Goal: Information Seeking & Learning: Find specific fact

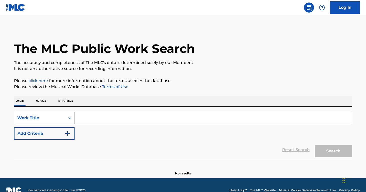
click at [148, 119] on input "Search Form" at bounding box center [214, 118] width 278 height 12
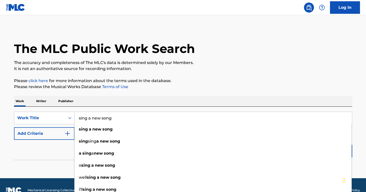
type input "sing a new song"
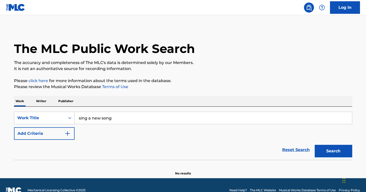
click at [68, 149] on div "Reset Search Search" at bounding box center [183, 150] width 339 height 20
click at [70, 132] on img "Search Form" at bounding box center [68, 133] width 6 height 6
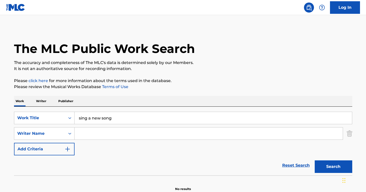
click at [89, 134] on input "Search Form" at bounding box center [209, 133] width 269 height 12
click at [334, 166] on button "Search" at bounding box center [334, 166] width 38 height 13
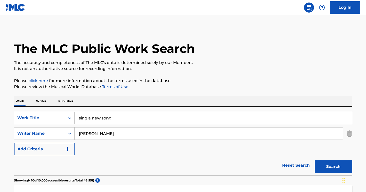
type input "Robert lee mcdill"
click at [334, 166] on button "Search" at bounding box center [334, 166] width 38 height 13
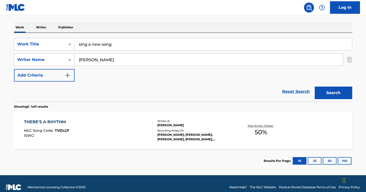
scroll to position [74, 0]
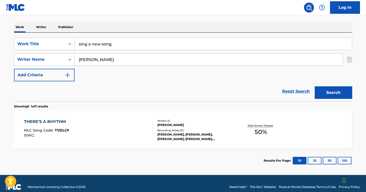
click at [349, 58] on img "Search Form" at bounding box center [350, 59] width 6 height 13
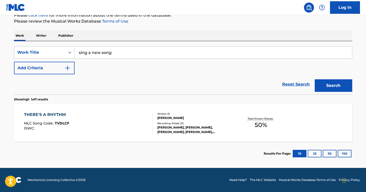
scroll to position [65, 0]
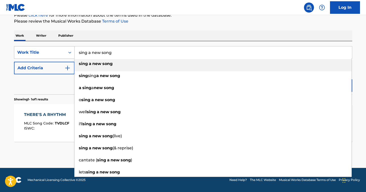
drag, startPoint x: 126, startPoint y: 53, endPoint x: 73, endPoint y: 53, distance: 52.9
click at [73, 53] on div "SearchWithCriteria2db3c525-b476-4f31-9321-d64ff85c61b5 Work Title sing a new so…" at bounding box center [183, 52] width 339 height 13
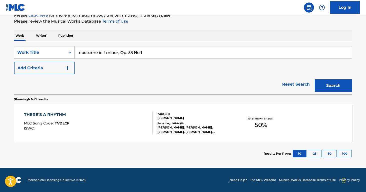
click at [334, 85] on button "Search" at bounding box center [334, 85] width 38 height 13
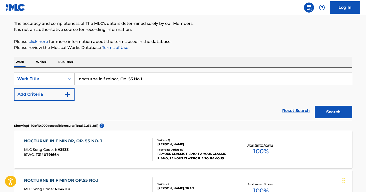
scroll to position [38, 0]
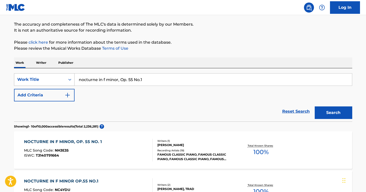
drag, startPoint x: 153, startPoint y: 81, endPoint x: 72, endPoint y: 73, distance: 82.0
click at [72, 73] on div "SearchWithCriteria2db3c525-b476-4f31-9321-d64ff85c61b5 Work Title nocturne in f…" at bounding box center [183, 79] width 339 height 13
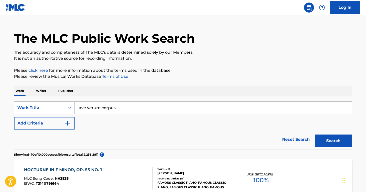
scroll to position [10, 0]
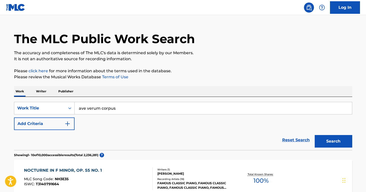
type input "ave verum corpus"
click at [58, 127] on button "Add Criteria" at bounding box center [44, 123] width 61 height 13
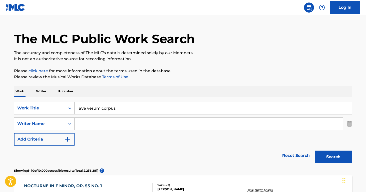
click at [88, 124] on input "Search Form" at bounding box center [209, 123] width 269 height 12
click at [334, 157] on button "Search" at bounding box center [334, 156] width 38 height 13
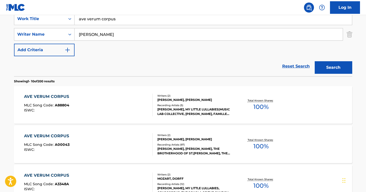
scroll to position [99, 0]
click at [334, 67] on button "Search" at bounding box center [334, 67] width 38 height 13
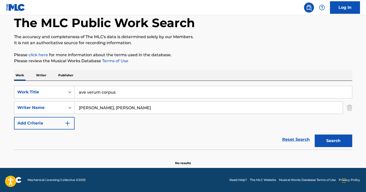
scroll to position [26, 0]
drag, startPoint x: 116, startPoint y: 107, endPoint x: 70, endPoint y: 106, distance: 45.3
click at [70, 106] on div "SearchWithCriteriaa58256ef-0412-406d-b2f7-de3d470a7da0 Writer Name mozart, Maud…" at bounding box center [183, 107] width 339 height 13
click at [334, 141] on button "Search" at bounding box center [334, 140] width 38 height 13
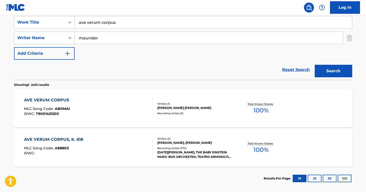
scroll to position [92, 0]
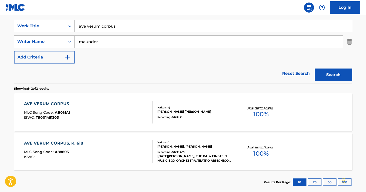
drag, startPoint x: 111, startPoint y: 39, endPoint x: 71, endPoint y: 33, distance: 40.9
click at [71, 34] on div "SearchWithCriteria2db3c525-b476-4f31-9321-d64ff85c61b5 Work Title ave verum cor…" at bounding box center [183, 42] width 339 height 44
type input "mozart"
click at [334, 75] on button "Search" at bounding box center [334, 74] width 38 height 13
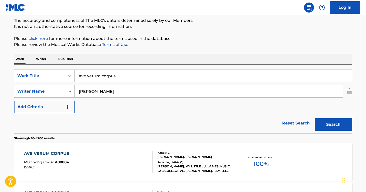
click at [334, 124] on button "Search" at bounding box center [334, 124] width 38 height 13
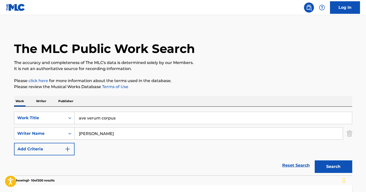
scroll to position [0, 0]
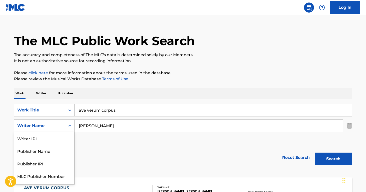
click at [70, 132] on div "Writer Name selected, 5 of 5. 5 results available. Use Up and Down to choose op…" at bounding box center [44, 125] width 61 height 13
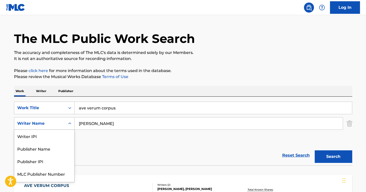
scroll to position [11, 0]
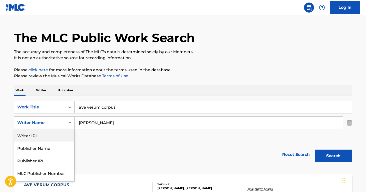
click at [98, 125] on input "mozart" at bounding box center [209, 122] width 269 height 12
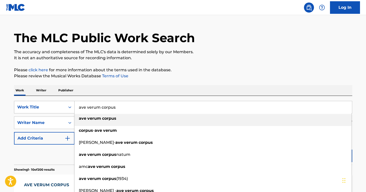
drag, startPoint x: 124, startPoint y: 108, endPoint x: 73, endPoint y: 105, distance: 50.2
click at [73, 105] on div "SearchWithCriteria2db3c525-b476-4f31-9321-d64ff85c61b5 Work Title ave verum cor…" at bounding box center [183, 107] width 339 height 13
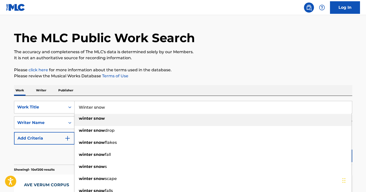
type input "Winter snow"
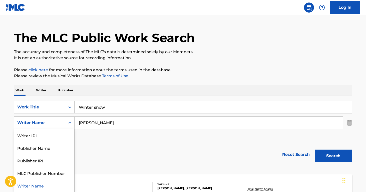
click at [50, 126] on div "Writer Name" at bounding box center [39, 123] width 51 height 10
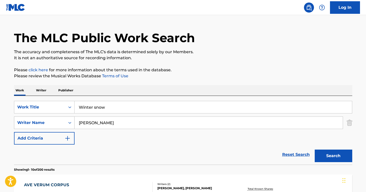
drag, startPoint x: 103, startPoint y: 124, endPoint x: 70, endPoint y: 123, distance: 33.3
click at [70, 123] on div "SearchWithCriteriaa58256ef-0412-406d-b2f7-de3d470a7da0 Writer Name mozart" at bounding box center [183, 122] width 339 height 13
click at [334, 156] on button "Search" at bounding box center [334, 155] width 38 height 13
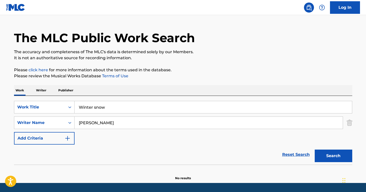
drag, startPoint x: 105, startPoint y: 124, endPoint x: 91, endPoint y: 122, distance: 13.9
click at [91, 122] on input "Isaac hayes" at bounding box center [209, 122] width 269 height 12
type input "Isaac"
click at [334, 156] on button "Search" at bounding box center [334, 155] width 38 height 13
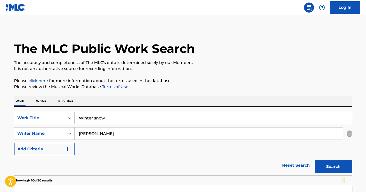
scroll to position [0, 0]
drag, startPoint x: 100, startPoint y: 131, endPoint x: 74, endPoint y: 134, distance: 26.7
click at [74, 134] on div "SearchWithCriteriaa58256ef-0412-406d-b2f7-de3d470a7da0 Writer Name Isaac" at bounding box center [183, 133] width 339 height 13
click at [350, 132] on img "Search Form" at bounding box center [350, 133] width 6 height 13
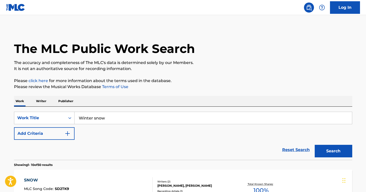
click at [339, 148] on button "Search" at bounding box center [334, 151] width 38 height 13
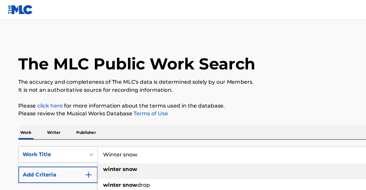
drag, startPoint x: 113, startPoint y: 118, endPoint x: 69, endPoint y: 115, distance: 43.9
click at [69, 115] on div "SearchWithCriteria2db3c525-b476-4f31-9321-d64ff85c61b5 Work Title Winter snow w…" at bounding box center [183, 117] width 339 height 13
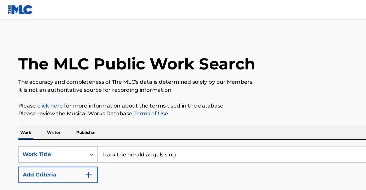
drag, startPoint x: 148, startPoint y: 116, endPoint x: 72, endPoint y: 120, distance: 75.5
click at [72, 120] on div "SearchWithCriteria2db3c525-b476-4f31-9321-d64ff85c61b5 Work Title hark the hera…" at bounding box center [183, 117] width 339 height 13
drag, startPoint x: 143, startPoint y: 120, endPoint x: 71, endPoint y: 115, distance: 72.8
click at [71, 115] on div "SearchWithCriteria2db3c525-b476-4f31-9321-d64ff85c61b5 Work Title hark the hera…" at bounding box center [183, 117] width 339 height 13
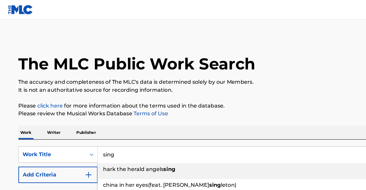
type input "sing"
click at [60, 129] on button "Add Criteria" at bounding box center [44, 133] width 61 height 13
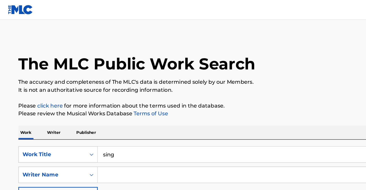
click at [89, 132] on input "Search Form" at bounding box center [209, 133] width 269 height 12
type input "raposo"
click at [334, 166] on button "Search" at bounding box center [334, 166] width 38 height 13
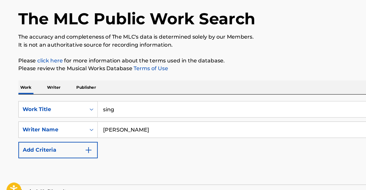
click at [334, 160] on button "Search" at bounding box center [334, 166] width 38 height 13
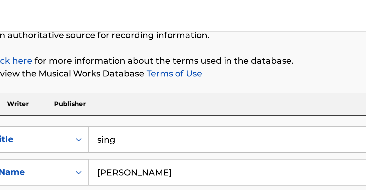
scroll to position [49, 0]
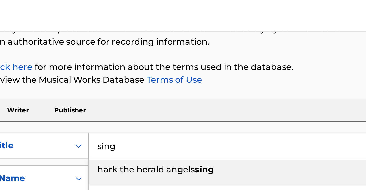
drag, startPoint x: 60, startPoint y: 69, endPoint x: 39, endPoint y: 68, distance: 20.6
click at [39, 68] on div "SearchWithCriteria2db3c525-b476-4f31-9321-d64ff85c61b5 Work Title sing hark the…" at bounding box center [183, 69] width 339 height 13
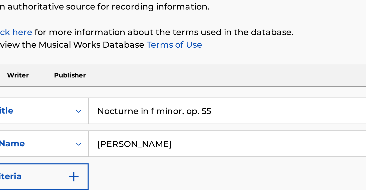
type input "Nocturne in f minor, op. 55"
drag, startPoint x: 65, startPoint y: 67, endPoint x: 45, endPoint y: 66, distance: 19.8
click at [75, 78] on input "raposo" at bounding box center [209, 84] width 269 height 12
type input "mozart"
click at [315, 111] on button "Search" at bounding box center [334, 117] width 38 height 13
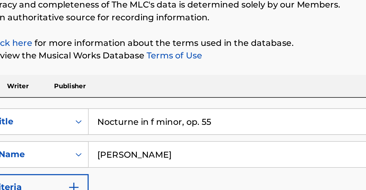
scroll to position [44, 0]
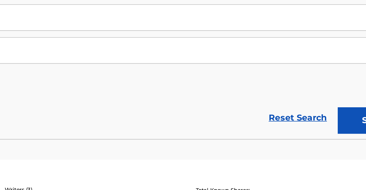
click at [315, 116] on button "Search" at bounding box center [334, 122] width 38 height 13
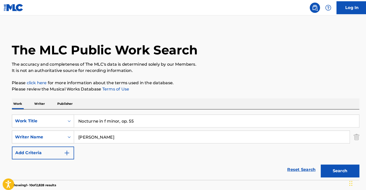
scroll to position [0, 0]
drag, startPoint x: 138, startPoint y: 118, endPoint x: 96, endPoint y: 118, distance: 41.3
click at [96, 118] on input "Nocturne in f minor, op. 55" at bounding box center [214, 118] width 278 height 12
type input "Nocturne no. 2"
click at [331, 166] on button "Search" at bounding box center [334, 166] width 38 height 13
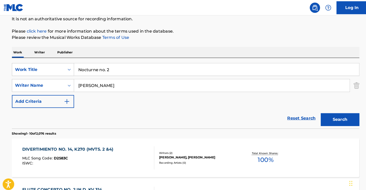
scroll to position [50, 0]
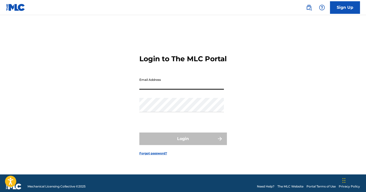
type input "[PERSON_NAME][EMAIL_ADDRESS][PERSON_NAME][DOMAIN_NAME]"
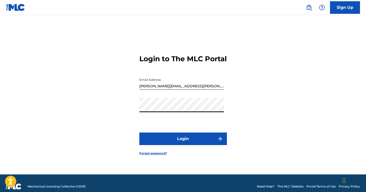
click at [183, 143] on button "Login" at bounding box center [184, 138] width 88 height 13
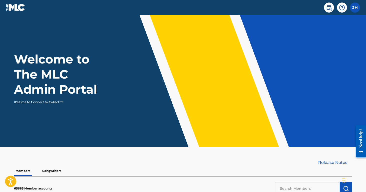
click at [329, 8] on img at bounding box center [329, 8] width 6 height 6
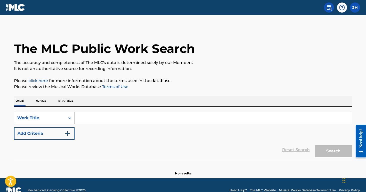
click at [108, 121] on input "Search Form" at bounding box center [214, 118] width 278 height 12
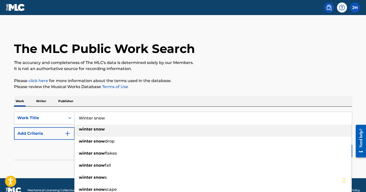
type input "winter snow"
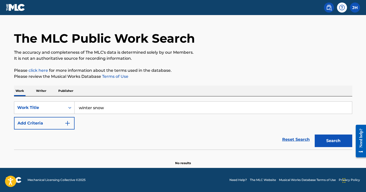
scroll to position [10, 0]
click at [334, 141] on button "Search" at bounding box center [334, 140] width 38 height 13
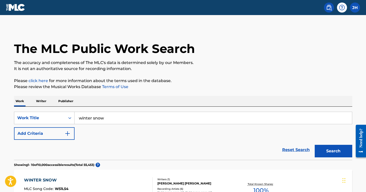
scroll to position [0, 0]
click at [50, 136] on button "Add Criteria" at bounding box center [44, 133] width 61 height 13
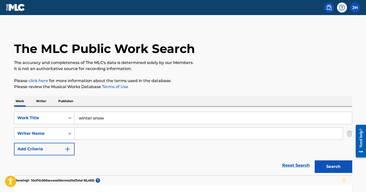
click at [87, 137] on input "Search Form" at bounding box center [209, 133] width 269 height 12
click at [334, 166] on button "Search" at bounding box center [334, 166] width 38 height 13
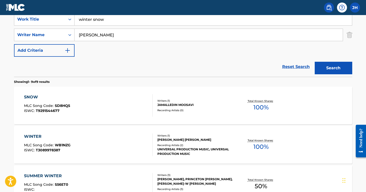
scroll to position [99, 0]
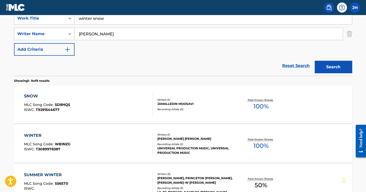
drag, startPoint x: 105, startPoint y: 40, endPoint x: 71, endPoint y: 33, distance: 35.2
click at [71, 33] on div "SearchWithCriteriad6be0849-a5fd-46fa-9456-960fe67a3704 Writer Name [PERSON_NAME]" at bounding box center [183, 34] width 339 height 13
click at [334, 67] on button "Search" at bounding box center [334, 67] width 38 height 13
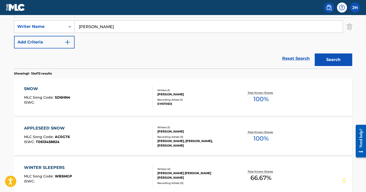
scroll to position [81, 0]
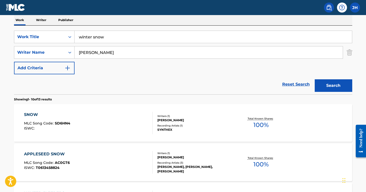
type input "[PERSON_NAME]"
click at [334, 85] on button "Search" at bounding box center [334, 85] width 38 height 13
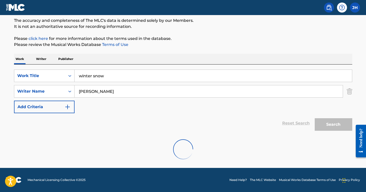
scroll to position [26, 0]
